Goal: Transaction & Acquisition: Download file/media

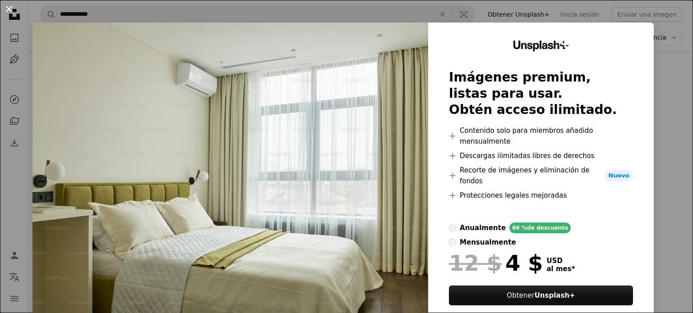
click at [9, 10] on button "An X shape" at bounding box center [9, 9] width 11 height 11
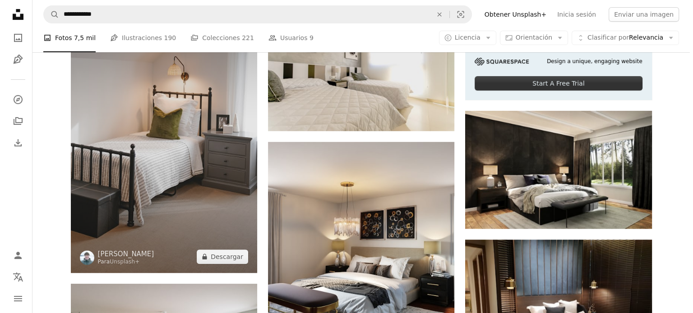
scroll to position [406, 0]
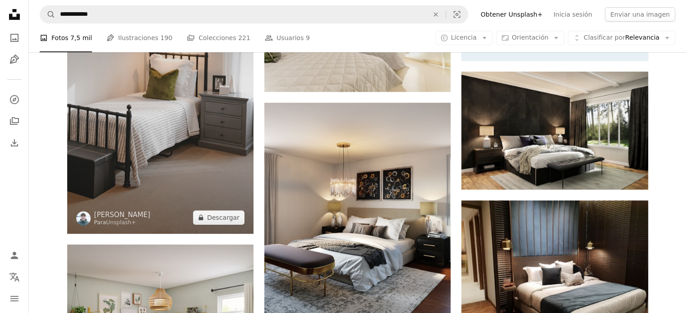
click at [209, 174] on img at bounding box center [160, 94] width 186 height 280
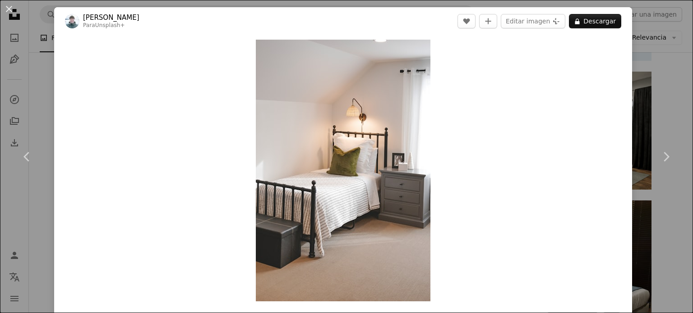
drag, startPoint x: 403, startPoint y: 103, endPoint x: 595, endPoint y: 136, distance: 195.0
click at [595, 136] on div "Zoom in" at bounding box center [343, 170] width 578 height 271
click at [586, 17] on button "A lock Descargar" at bounding box center [595, 21] width 52 height 14
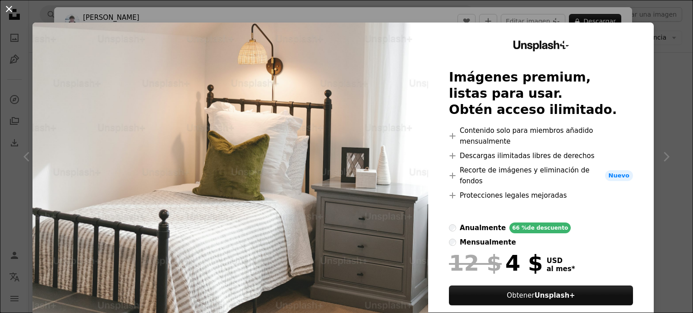
click at [7, 9] on button "An X shape" at bounding box center [9, 9] width 11 height 11
